Goal: Task Accomplishment & Management: Use online tool/utility

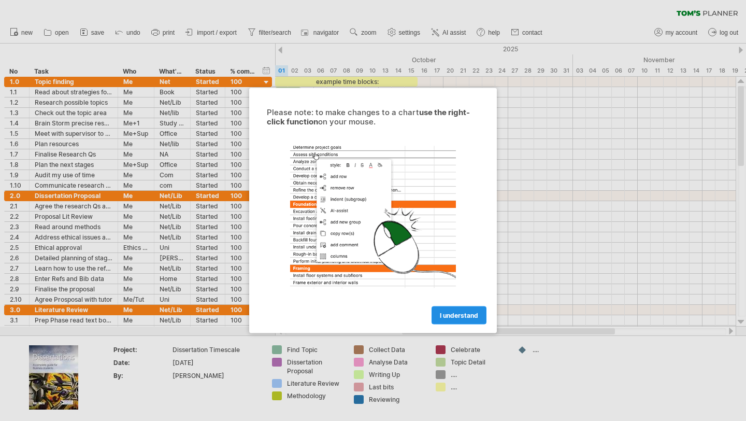
click at [467, 312] on span "I understand" at bounding box center [459, 315] width 38 height 8
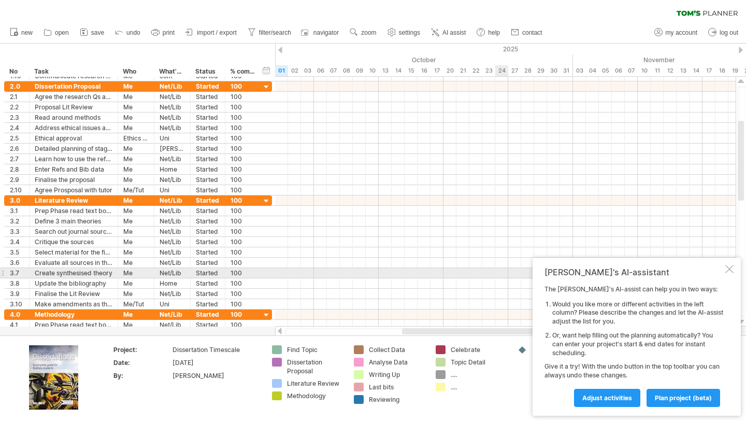
click at [728, 268] on div at bounding box center [730, 269] width 8 height 8
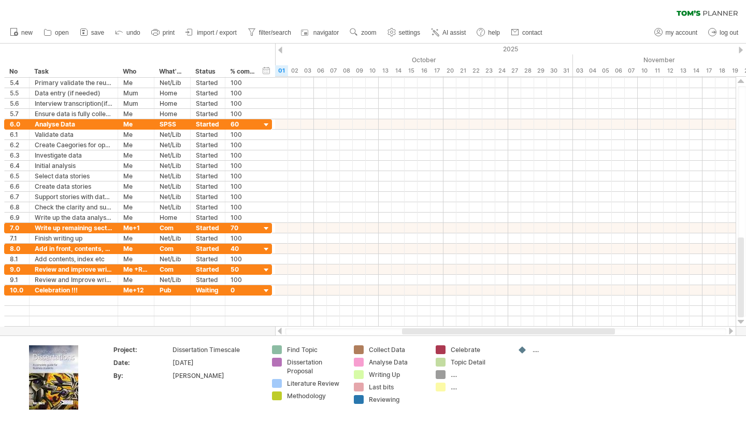
click at [741, 49] on div at bounding box center [741, 50] width 4 height 7
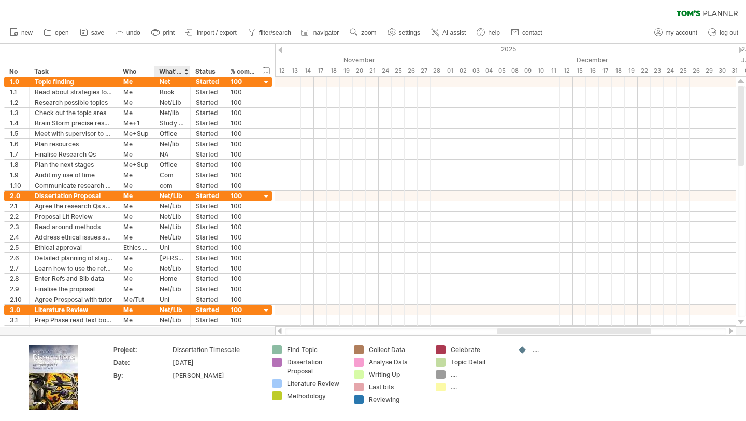
click at [181, 69] on div "What's needed" at bounding box center [171, 71] width 25 height 10
click at [186, 71] on div at bounding box center [186, 71] width 4 height 10
click at [229, 32] on span "import / export" at bounding box center [217, 32] width 40 height 7
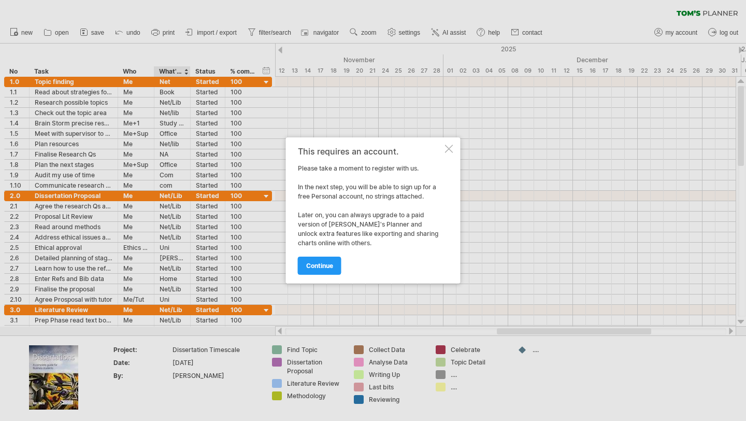
click at [450, 140] on div "This requires an account. Please take a moment to register with us. In the next…" at bounding box center [373, 210] width 175 height 146
click at [451, 147] on div at bounding box center [449, 149] width 8 height 8
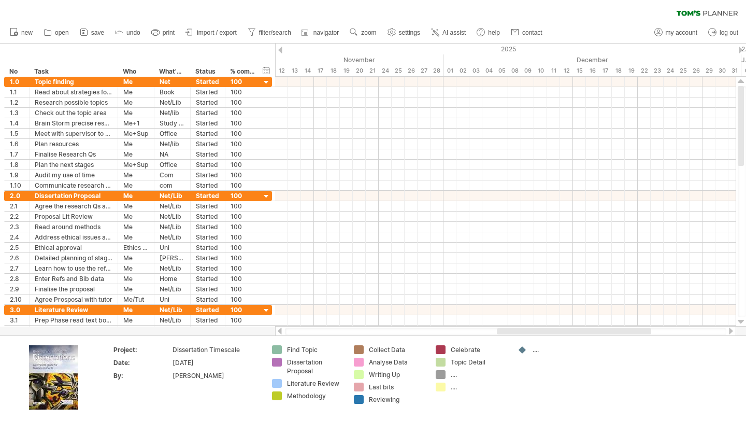
click at [278, 50] on div at bounding box center [280, 50] width 4 height 7
click at [278, 51] on div at bounding box center [280, 50] width 4 height 7
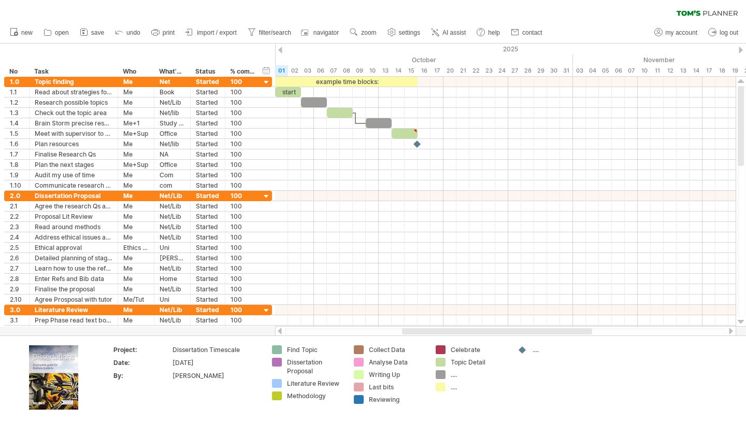
click at [278, 51] on div at bounding box center [280, 50] width 4 height 7
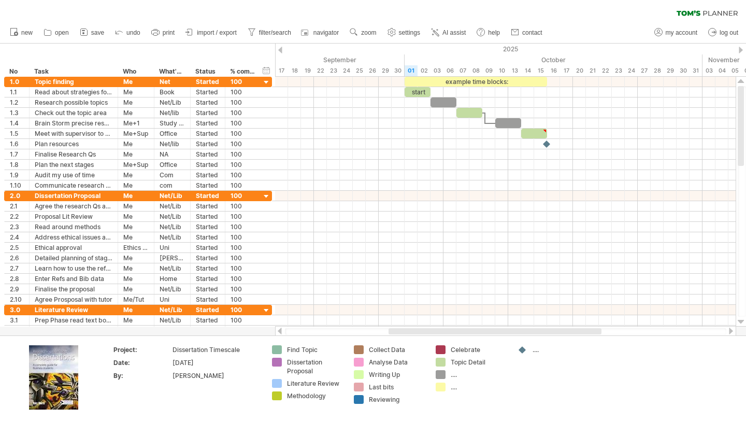
click at [278, 51] on div at bounding box center [280, 50] width 4 height 7
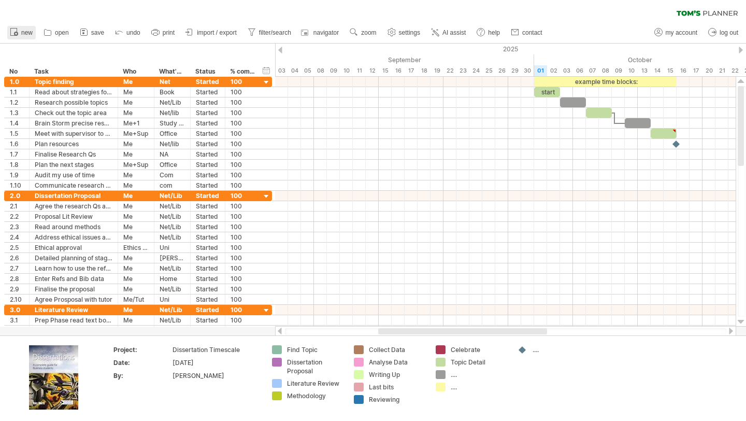
click at [17, 34] on circle at bounding box center [16, 34] width 4 height 4
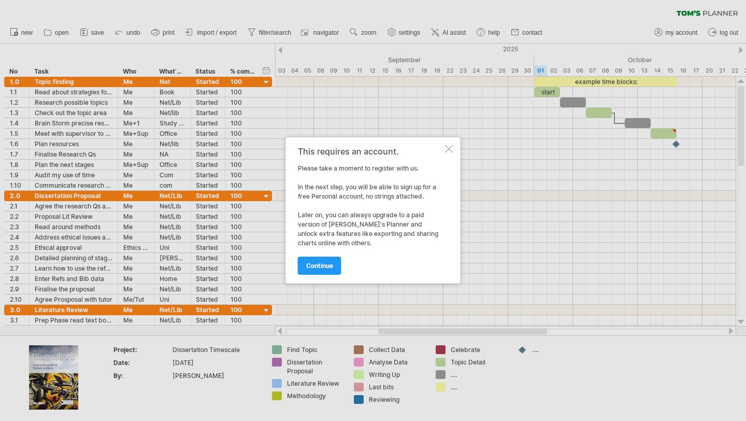
click at [449, 149] on div at bounding box center [449, 149] width 8 height 8
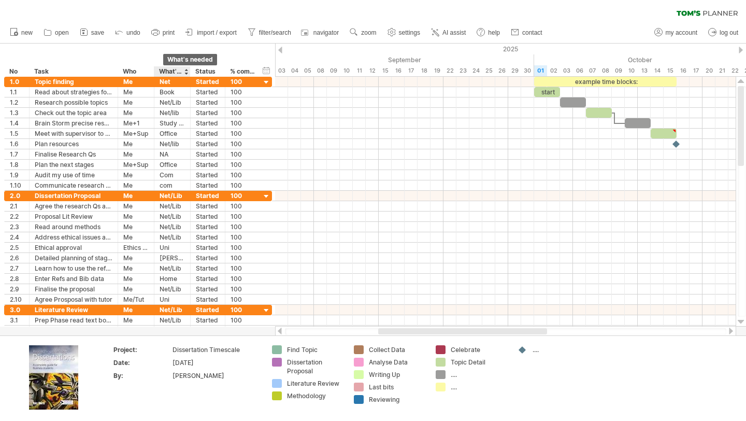
click at [164, 69] on div "What's needed" at bounding box center [171, 71] width 25 height 10
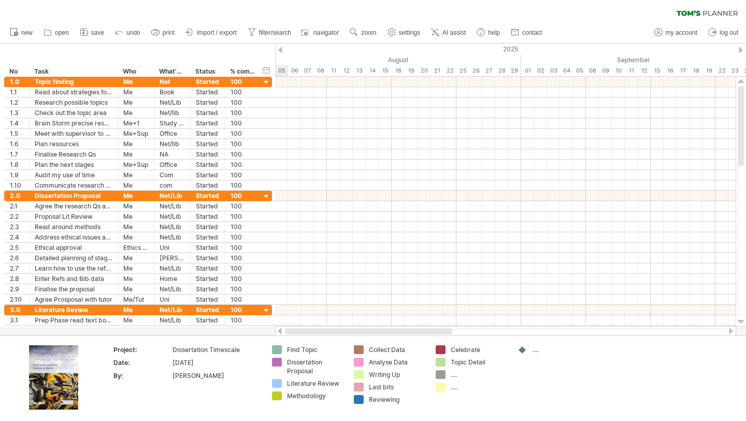
drag, startPoint x: 387, startPoint y: 332, endPoint x: 274, endPoint y: 330, distance: 112.5
click at [274, 330] on div "Trying to reach [DOMAIN_NAME] Connected again... 0% clear filter new *" at bounding box center [373, 210] width 746 height 421
click at [408, 35] on span "settings" at bounding box center [409, 32] width 21 height 7
select select "*"
select select "**"
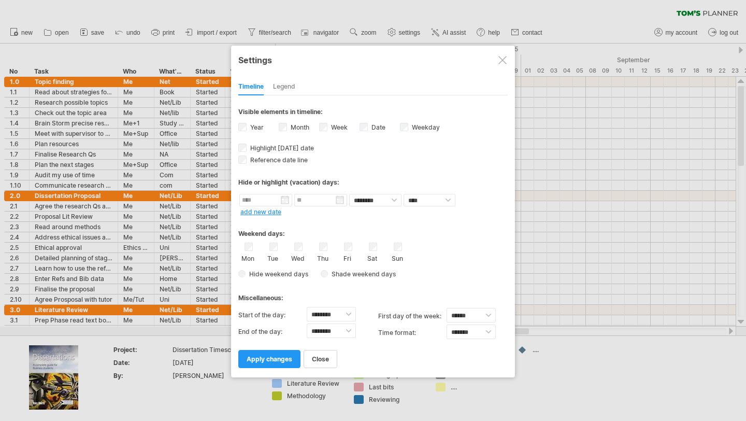
click at [501, 56] on div at bounding box center [503, 60] width 8 height 8
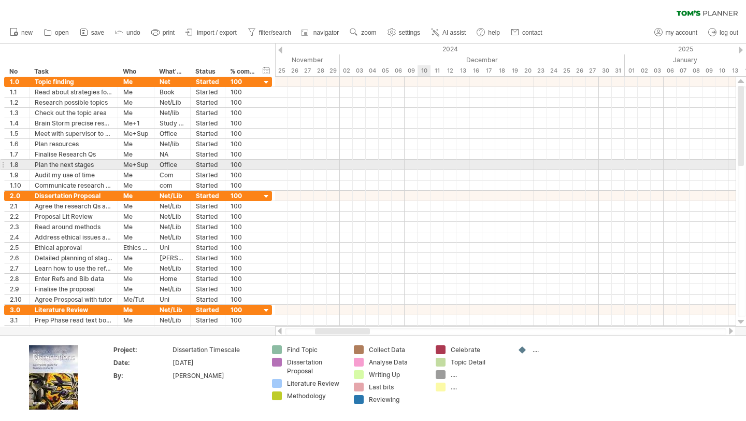
drag, startPoint x: 414, startPoint y: 163, endPoint x: 450, endPoint y: 164, distance: 36.8
click at [450, 164] on div at bounding box center [505, 165] width 461 height 10
click at [451, 164] on div at bounding box center [505, 165] width 461 height 10
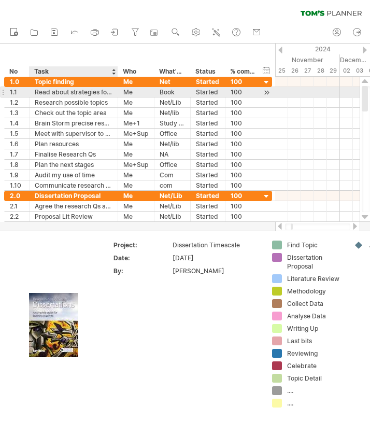
click at [93, 92] on div "Read about strategies for finding a topic" at bounding box center [74, 92] width 78 height 10
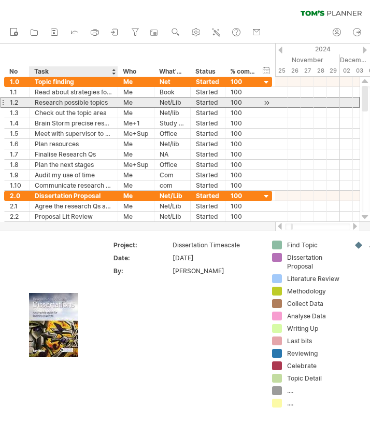
click at [93, 101] on div "Research possible topics" at bounding box center [74, 102] width 78 height 10
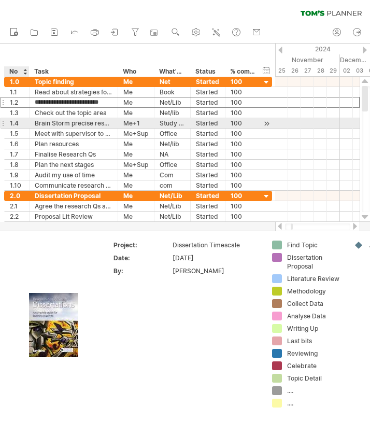
type input "**********"
